Goal: Navigation & Orientation: Find specific page/section

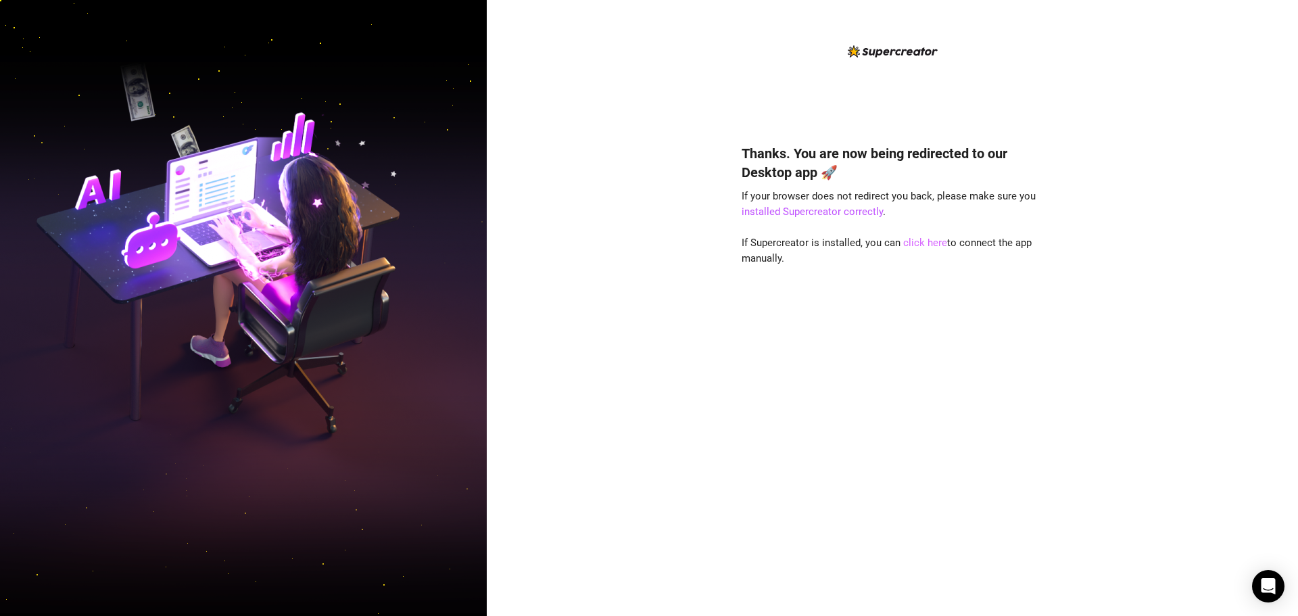
click at [929, 246] on link "click here" at bounding box center [925, 243] width 44 height 12
click at [921, 242] on link "click here" at bounding box center [925, 243] width 44 height 12
click at [913, 247] on link "click here" at bounding box center [925, 243] width 44 height 12
click at [926, 241] on link "click here" at bounding box center [925, 243] width 44 height 12
click at [919, 248] on link "click here" at bounding box center [925, 243] width 44 height 12
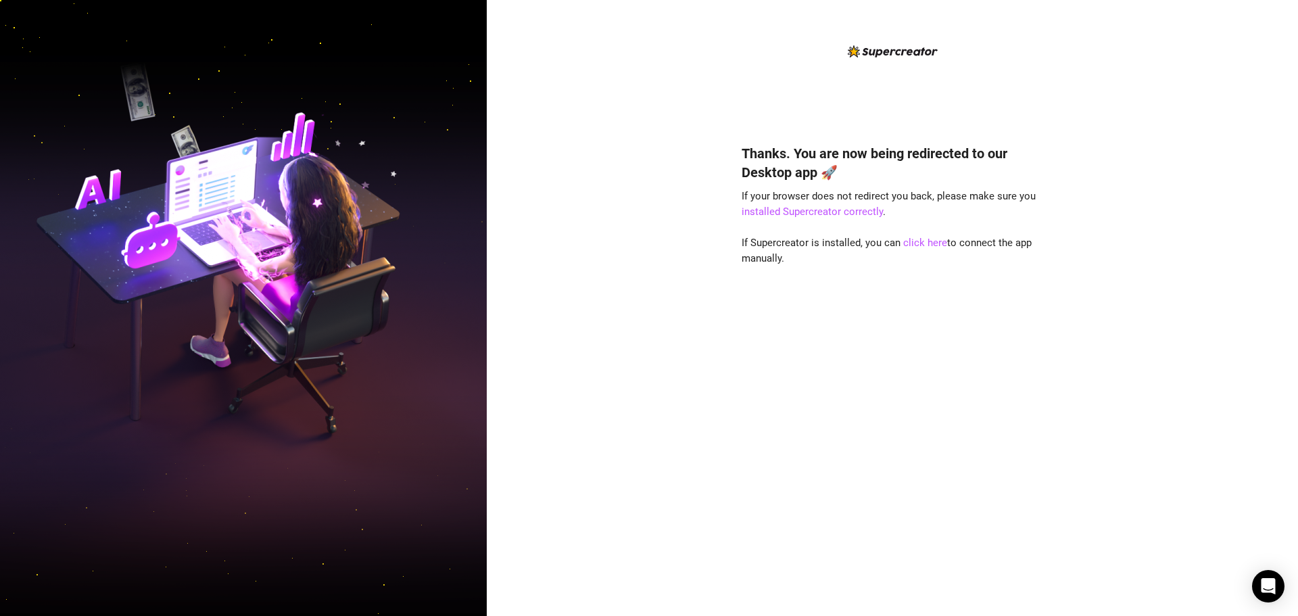
click at [929, 249] on div "Thanks. You are now being redirected to our Desktop app 🚀 If your browser does …" at bounding box center [891, 360] width 301 height 468
click at [929, 243] on link "click here" at bounding box center [925, 243] width 44 height 12
click at [927, 243] on link "click here" at bounding box center [925, 243] width 44 height 12
click at [910, 245] on link "click here" at bounding box center [925, 243] width 44 height 12
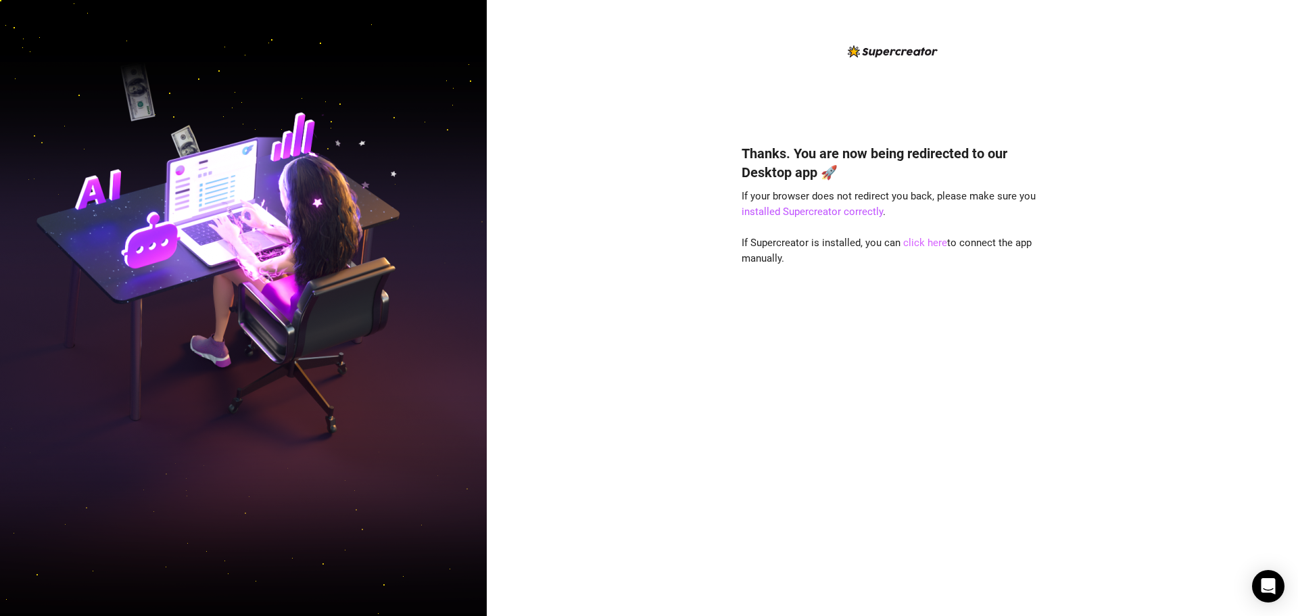
click at [920, 247] on link "click here" at bounding box center [925, 243] width 44 height 12
click at [927, 243] on link "click here" at bounding box center [925, 243] width 44 height 12
click at [917, 247] on link "click here" at bounding box center [925, 243] width 44 height 12
click at [924, 247] on link "click here" at bounding box center [925, 243] width 44 height 12
click at [921, 245] on link "click here" at bounding box center [925, 243] width 44 height 12
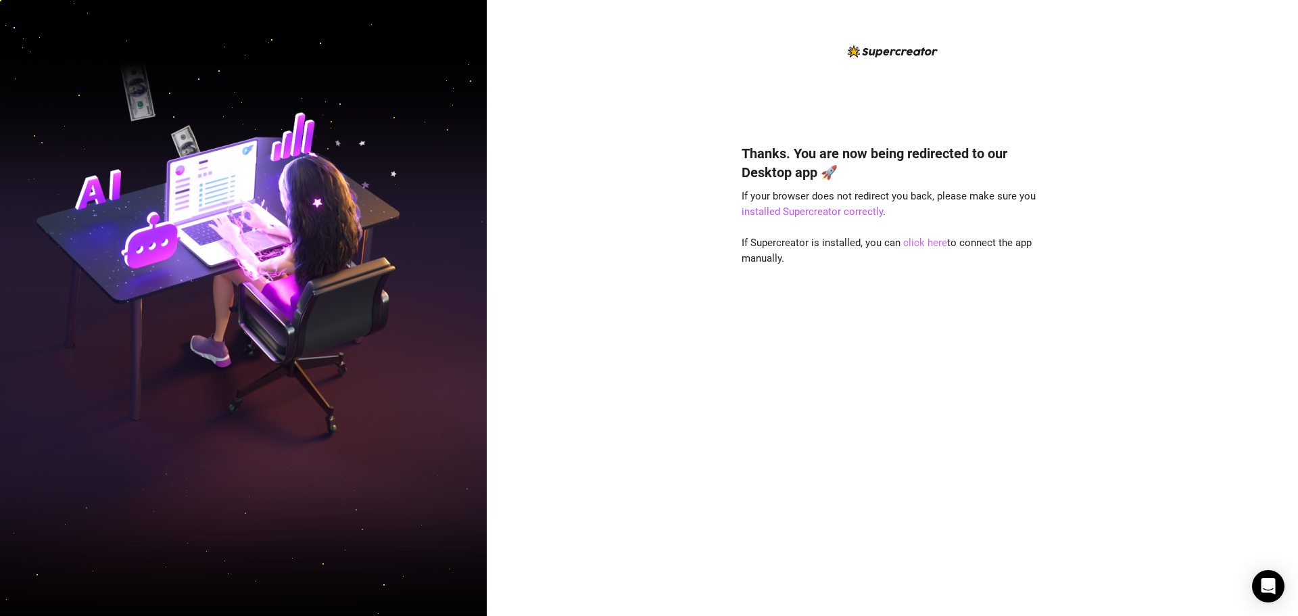
click at [931, 237] on link "click here" at bounding box center [925, 243] width 44 height 12
click at [919, 245] on link "click here" at bounding box center [925, 243] width 44 height 12
click at [922, 243] on link "click here" at bounding box center [925, 243] width 44 height 12
click at [917, 242] on link "click here" at bounding box center [925, 243] width 44 height 12
click at [908, 246] on link "click here" at bounding box center [925, 243] width 44 height 12
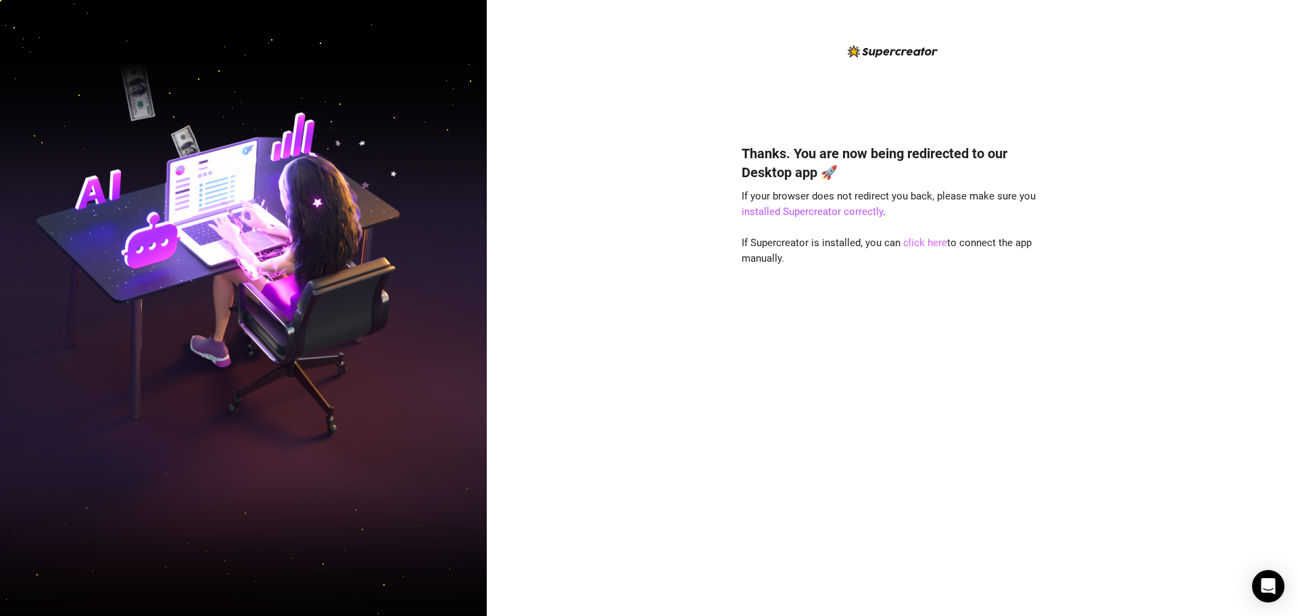
click at [908, 246] on link "click here" at bounding box center [925, 243] width 44 height 12
click at [923, 239] on link "click here" at bounding box center [925, 243] width 44 height 12
click at [916, 241] on link "click here" at bounding box center [925, 243] width 44 height 12
click at [933, 239] on link "click here" at bounding box center [925, 243] width 44 height 12
click at [910, 239] on link "click here" at bounding box center [925, 243] width 44 height 12
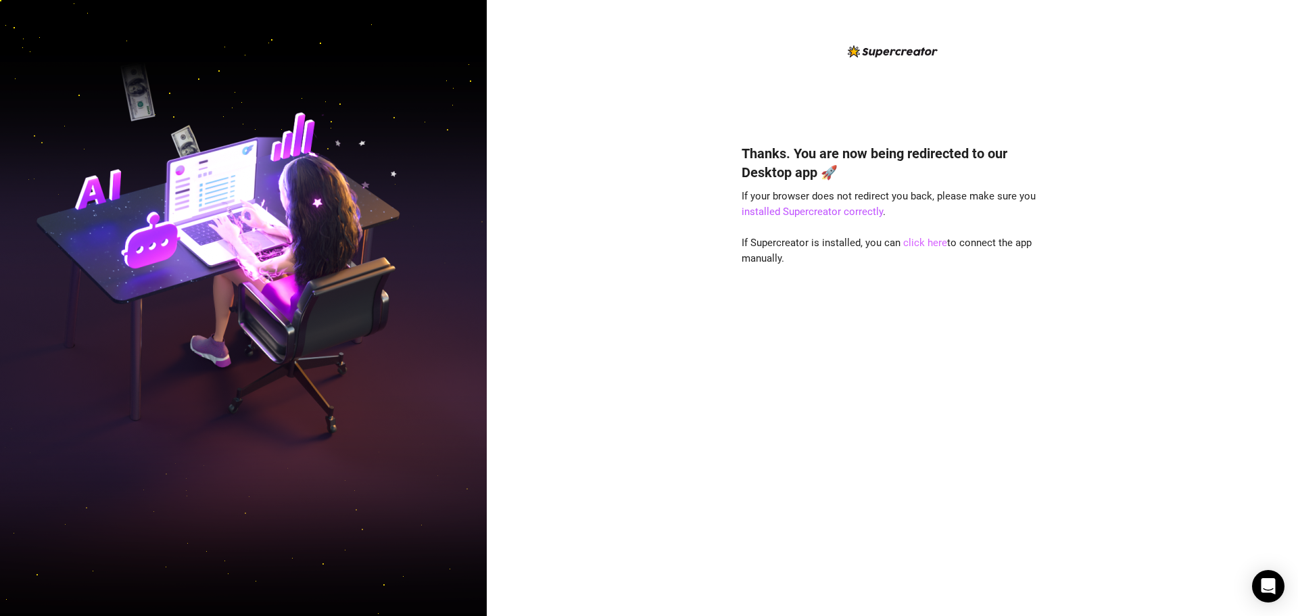
click at [919, 242] on link "click here" at bounding box center [925, 243] width 44 height 12
